Goal: Task Accomplishment & Management: Use online tool/utility

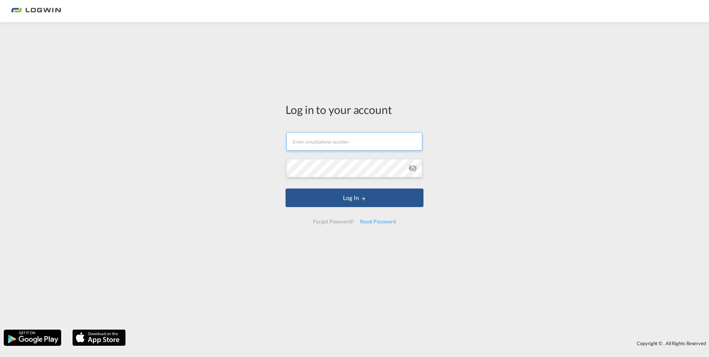
click at [325, 139] on input "text" at bounding box center [354, 141] width 136 height 19
type input "[PERSON_NAME][EMAIL_ADDRESS][DOMAIN_NAME]"
click at [286, 188] on button "Log In" at bounding box center [355, 197] width 138 height 19
